Goal: Check status: Check status

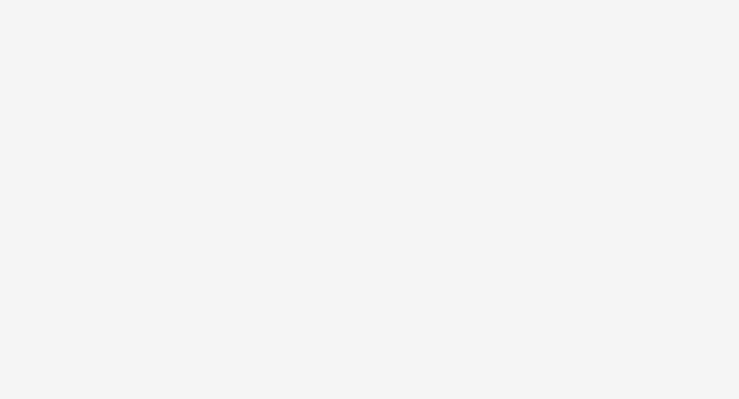
select select "f235d2cd-8e11-4e46-aed5-ef3b73ee5f46"
select select "16102c92-9fcd-42ae-98c7-a7aa27a96925"
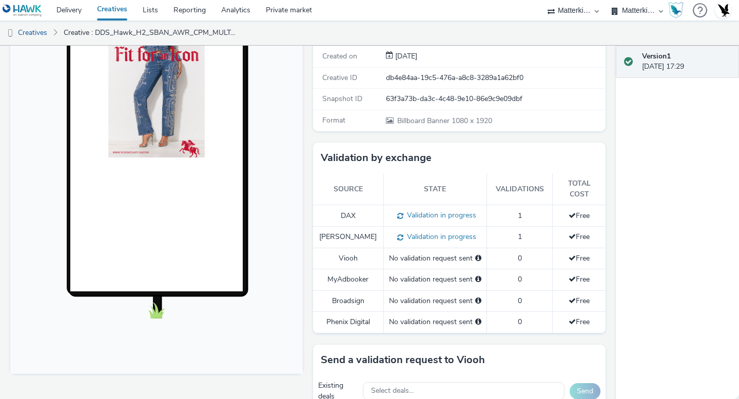
scroll to position [170, 0]
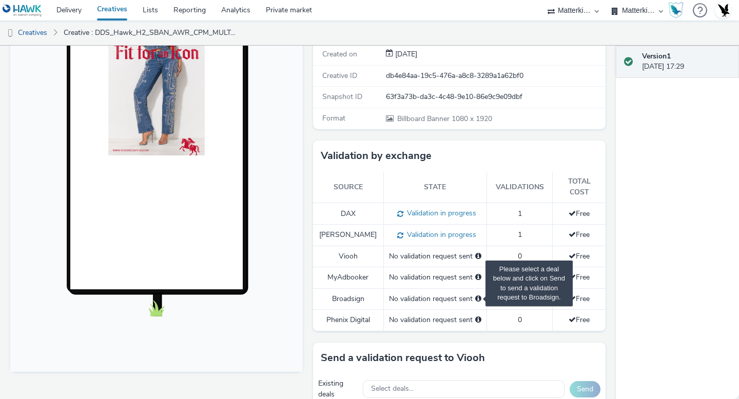
click at [475, 295] on span "Please select a deal below and click on Send to send a validation request to Br…" at bounding box center [478, 298] width 6 height 7
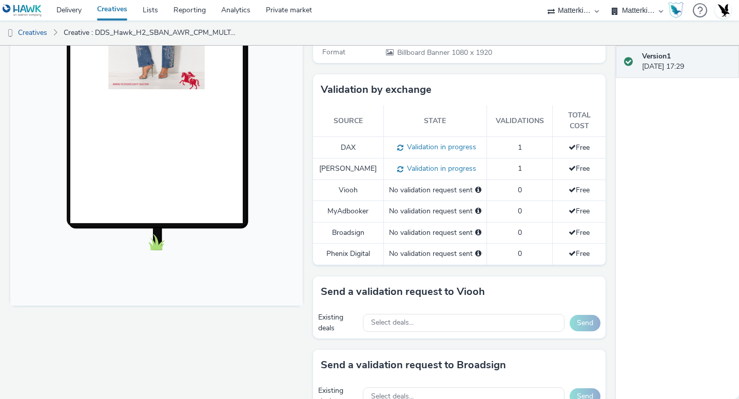
scroll to position [207, 0]
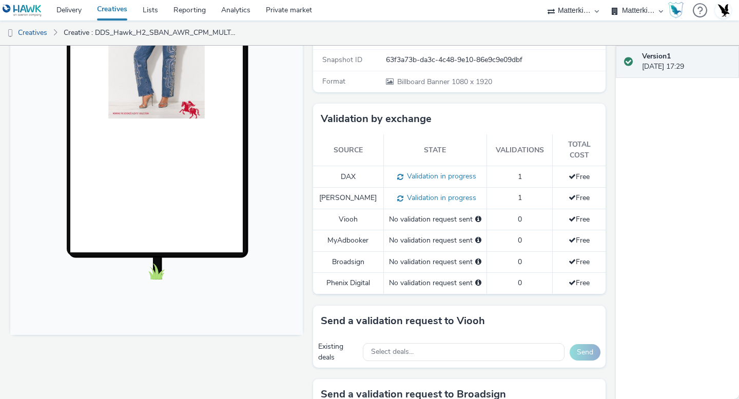
click at [422, 257] on div "No validation request sent" at bounding box center [435, 262] width 92 height 10
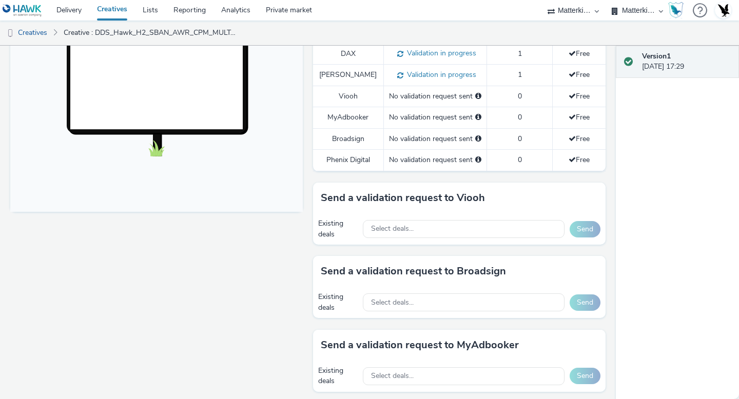
scroll to position [468, 0]
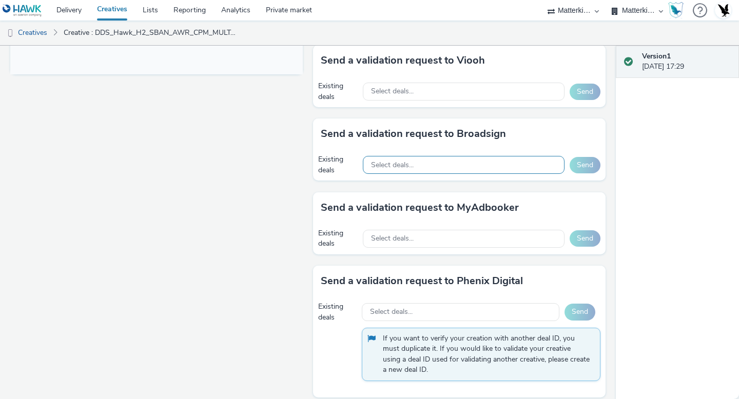
click at [396, 161] on span "Select deals..." at bounding box center [392, 165] width 43 height 9
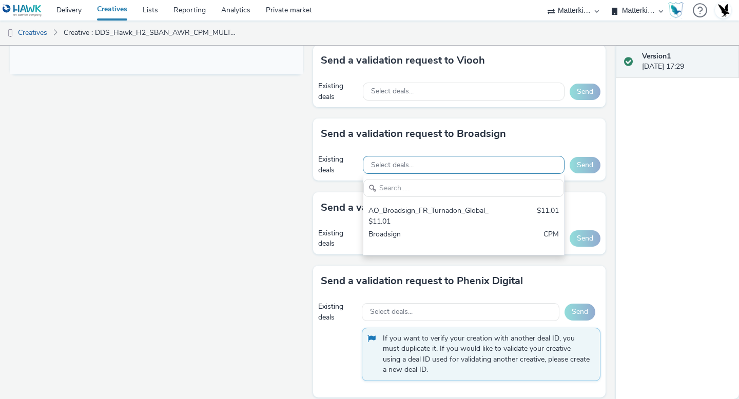
scroll to position [0, 0]
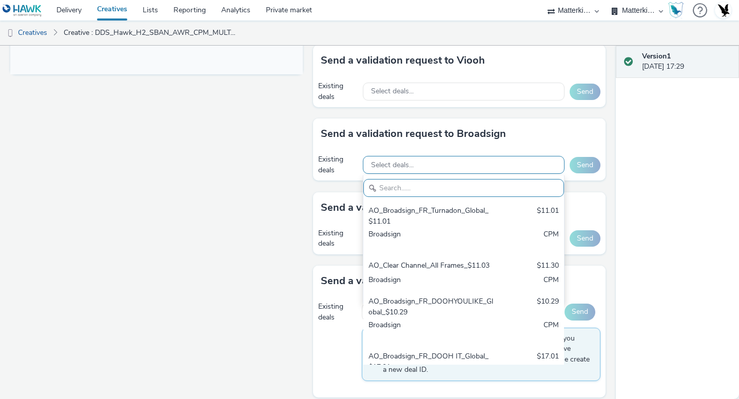
click at [435, 156] on div "Select deals..." at bounding box center [464, 165] width 202 height 18
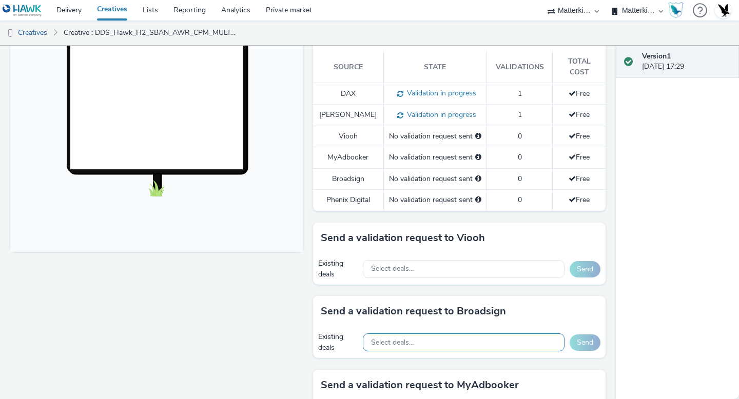
scroll to position [222, 0]
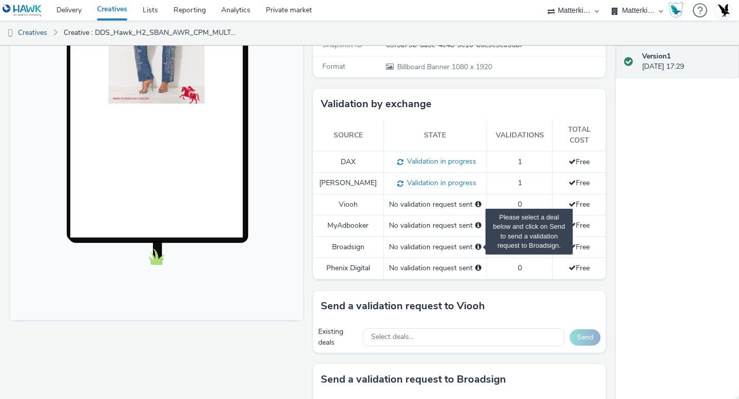
click at [475, 243] on span "Please select a deal below and click on Send to send a validation request to Br…" at bounding box center [478, 246] width 6 height 7
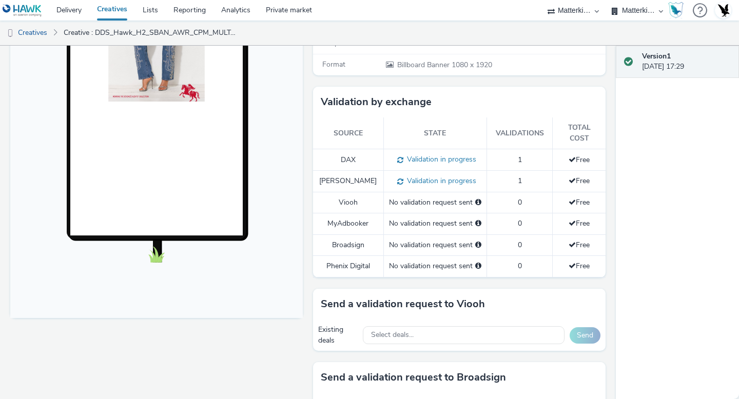
scroll to position [0, 0]
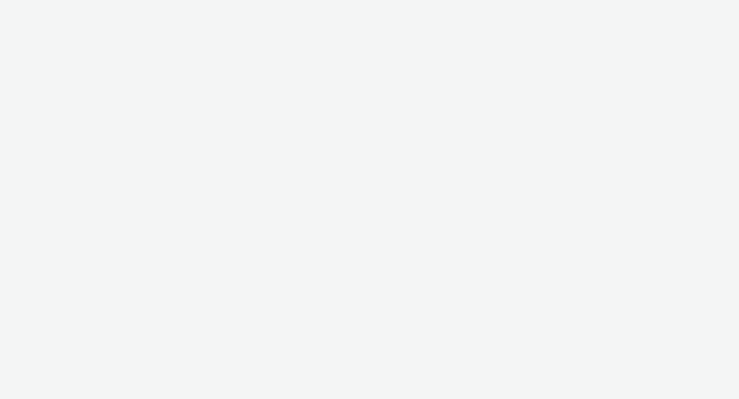
select select "f235d2cd-8e11-4e46-aed5-ef3b73ee5f46"
select select "16102c92-9fcd-42ae-98c7-a7aa27a96925"
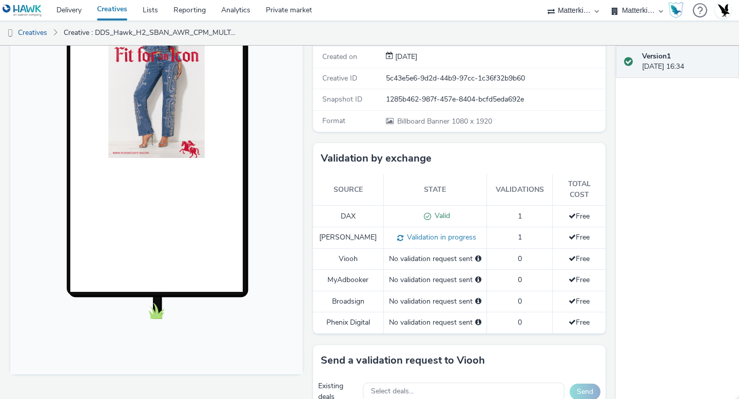
scroll to position [169, 0]
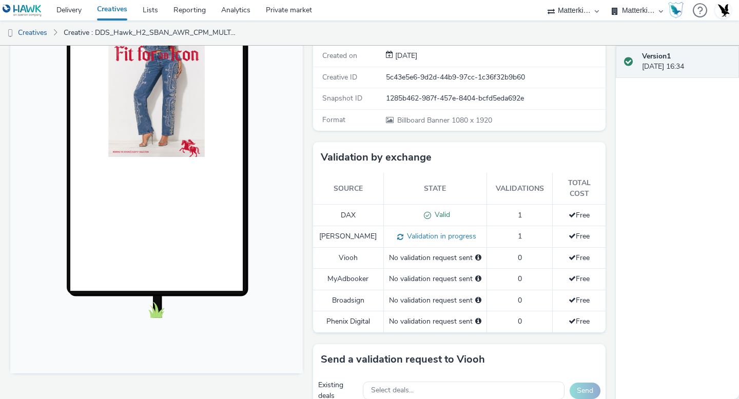
click at [421, 295] on div "No validation request sent" at bounding box center [435, 300] width 92 height 10
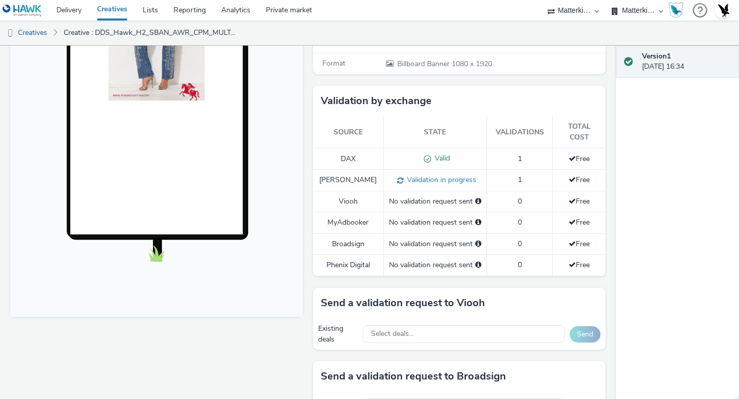
scroll to position [225, 0]
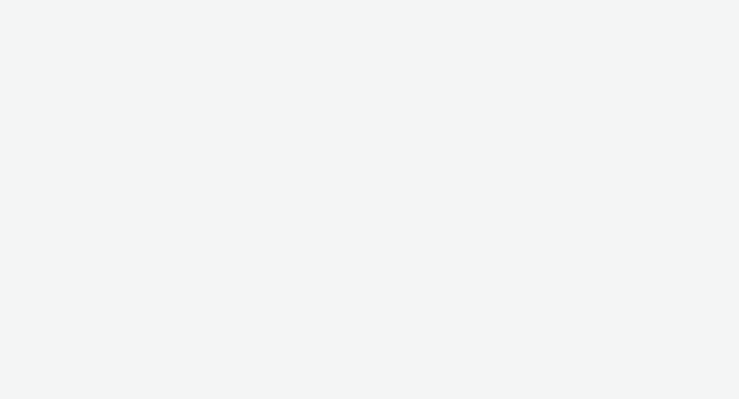
select select "f235d2cd-8e11-4e46-aed5-ef3b73ee5f46"
select select "16102c92-9fcd-42ae-98c7-a7aa27a96925"
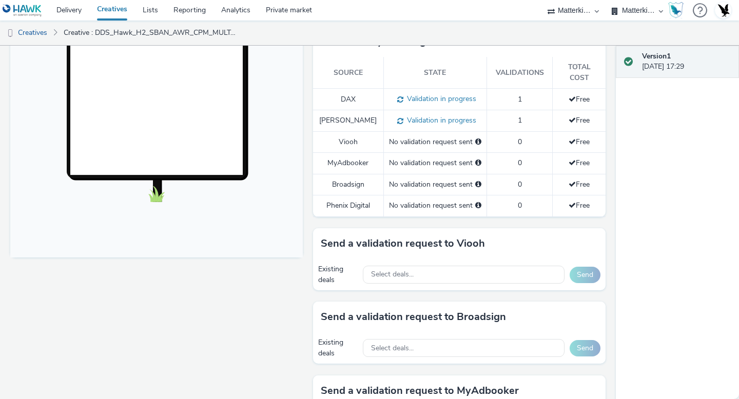
scroll to position [284, 0]
click at [445, 180] on div "No validation request sent" at bounding box center [435, 185] width 92 height 10
click at [448, 180] on div "No validation request sent" at bounding box center [435, 185] width 92 height 10
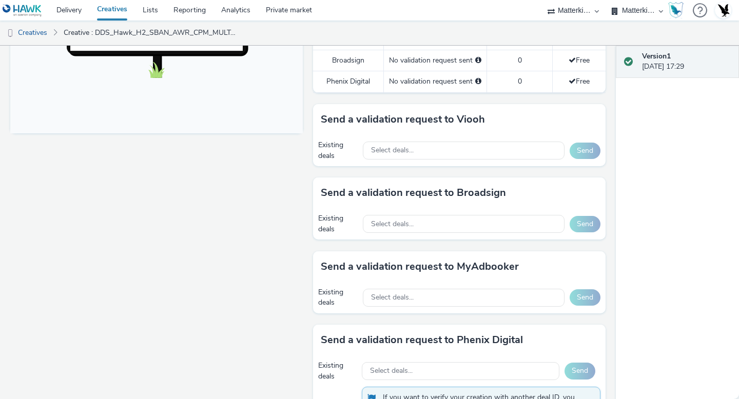
scroll to position [408, 0]
click at [396, 221] on span "Select deals..." at bounding box center [392, 225] width 43 height 9
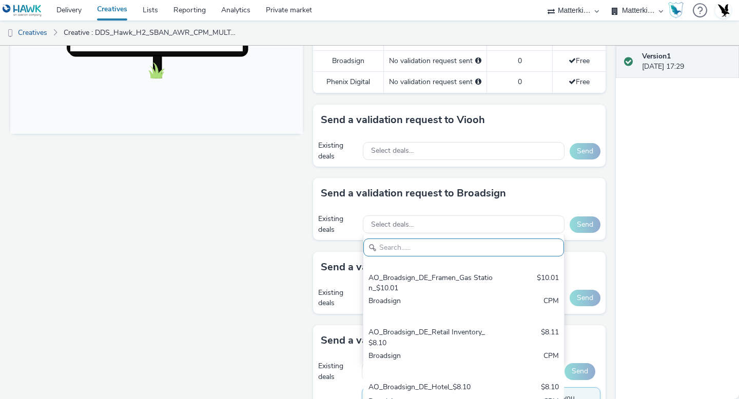
scroll to position [1054, 0]
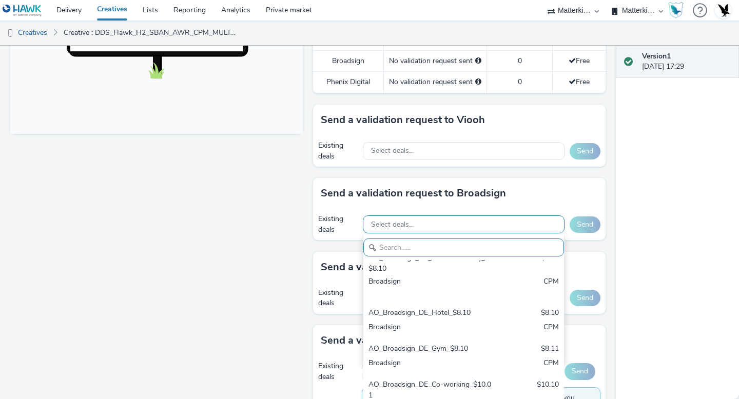
click at [491, 215] on div "Select deals..." at bounding box center [464, 224] width 202 height 18
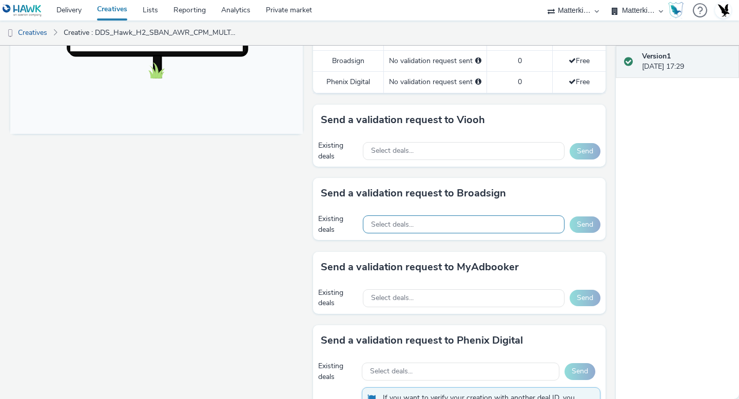
click at [491, 215] on div "Select deals..." at bounding box center [464, 224] width 202 height 18
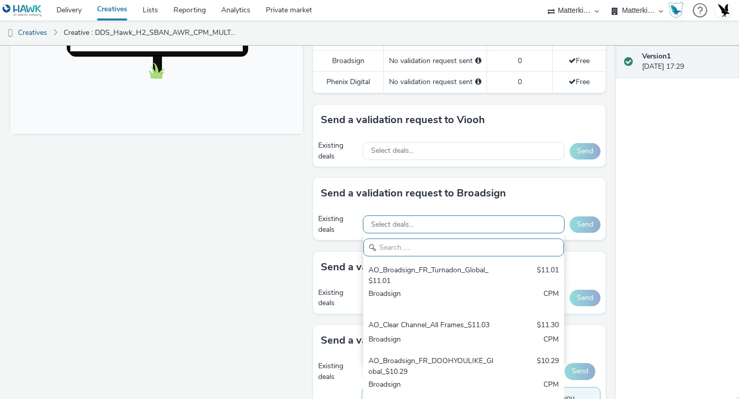
click at [490, 215] on div "Select deals..." at bounding box center [464, 224] width 202 height 18
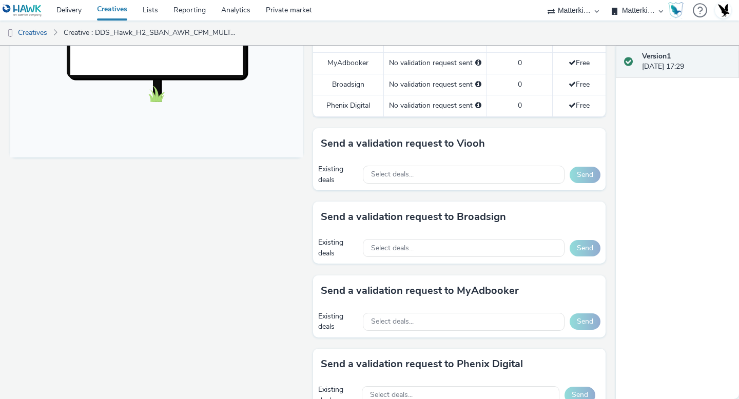
scroll to position [208, 0]
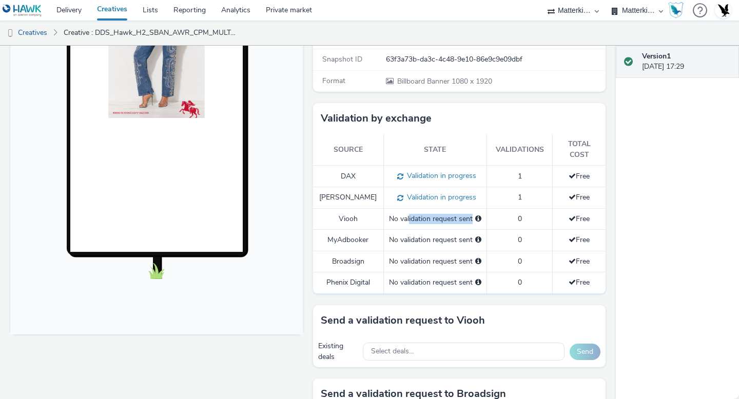
drag, startPoint x: 403, startPoint y: 210, endPoint x: 485, endPoint y: 208, distance: 82.6
click at [485, 208] on tr "Viooh No validation request sent 0 Free" at bounding box center [459, 218] width 292 height 21
click at [436, 214] on div "No validation request sent" at bounding box center [435, 219] width 92 height 10
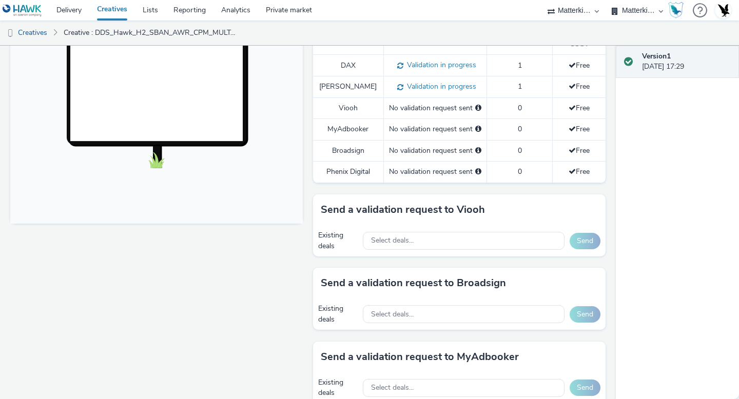
scroll to position [319, 0]
click at [399, 235] on div "Select deals..." at bounding box center [464, 240] width 202 height 18
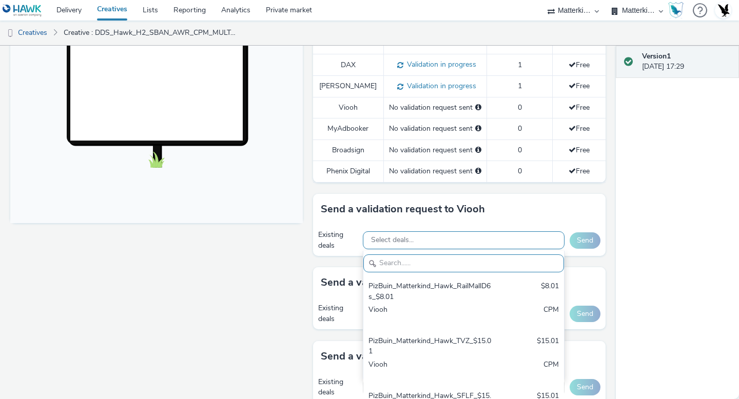
click at [399, 235] on div "Select deals..." at bounding box center [464, 240] width 202 height 18
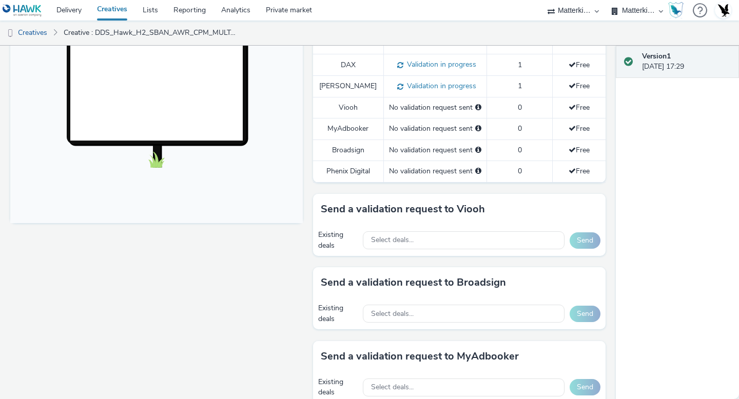
scroll to position [323, 0]
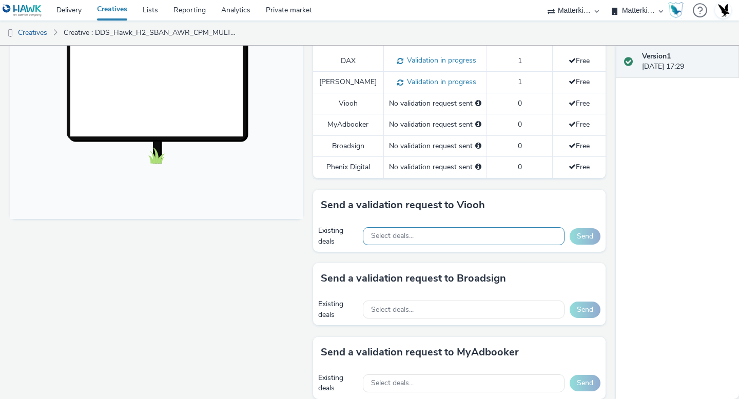
click at [431, 227] on div "Select deals..." at bounding box center [464, 236] width 202 height 18
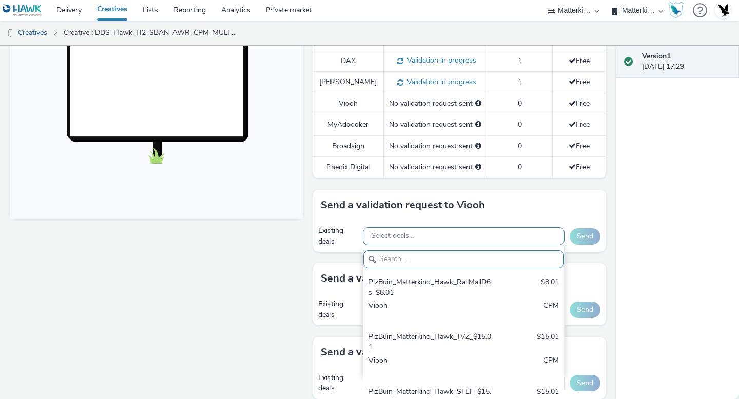
click at [442, 227] on div "Select deals..." at bounding box center [464, 236] width 202 height 18
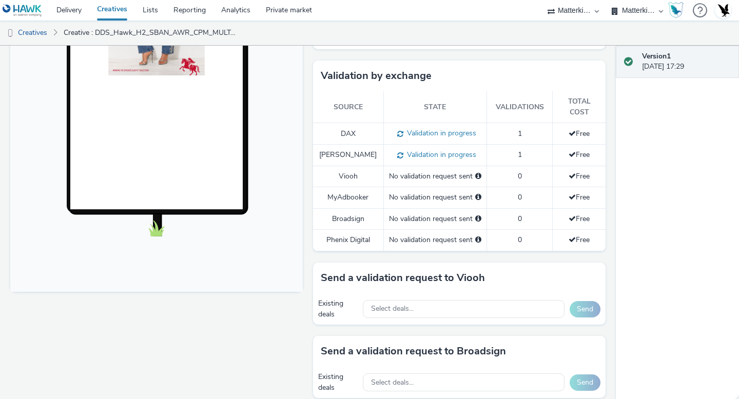
scroll to position [251, 0]
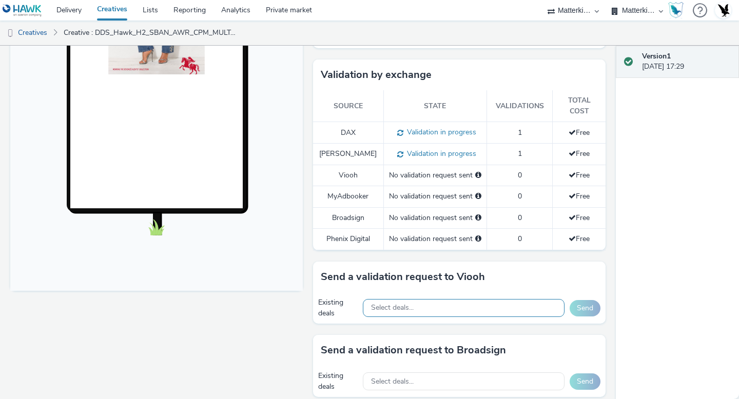
click at [402, 304] on span "Select deals..." at bounding box center [392, 308] width 43 height 9
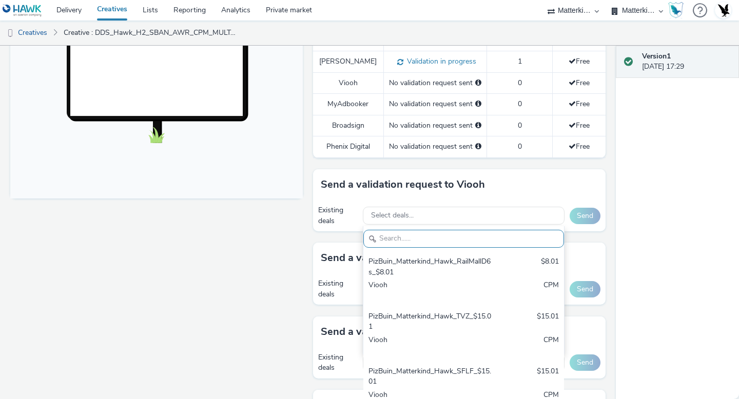
scroll to position [0, 0]
